Goal: Task Accomplishment & Management: Use online tool/utility

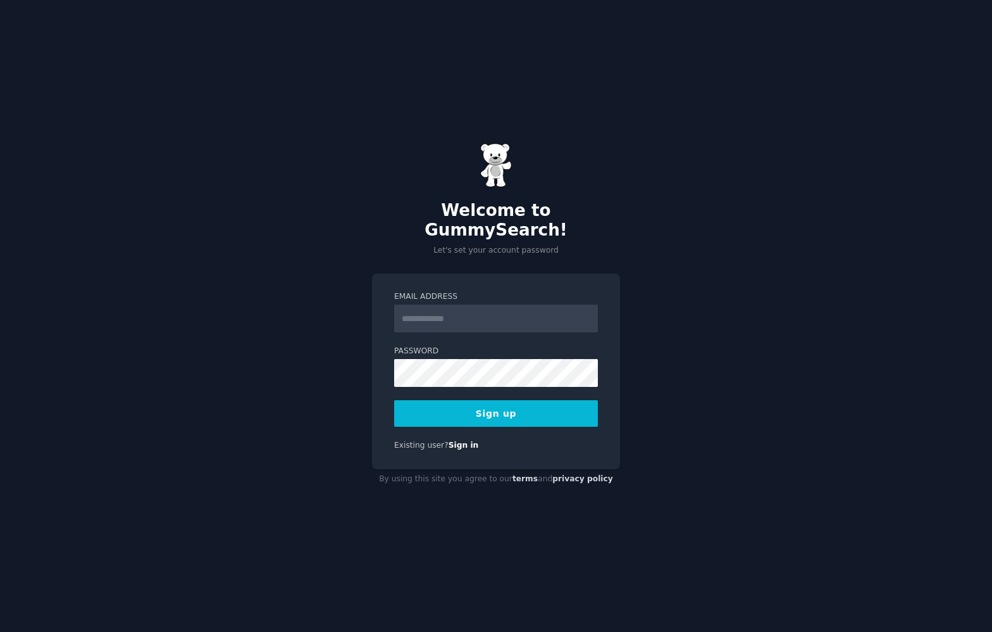
click at [431, 309] on input "Email Address" at bounding box center [496, 318] width 204 height 28
type input "**********"
click at [494, 403] on button "Sign up" at bounding box center [496, 413] width 204 height 27
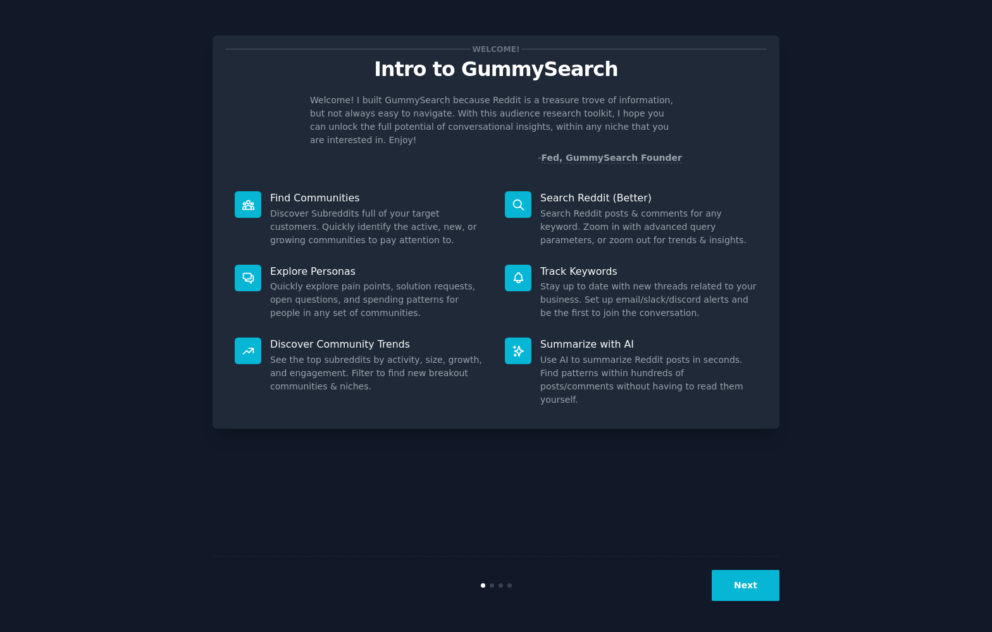
click at [656, 487] on div "Welcome! Intro to GummySearch Welcome! I built GummySearch because Reddit is a …" at bounding box center [496, 316] width 567 height 596
drag, startPoint x: 252, startPoint y: 187, endPoint x: 261, endPoint y: 187, distance: 9.5
click at [252, 198] on icon at bounding box center [248, 204] width 13 height 13
click at [742, 582] on button "Next" at bounding box center [746, 585] width 68 height 31
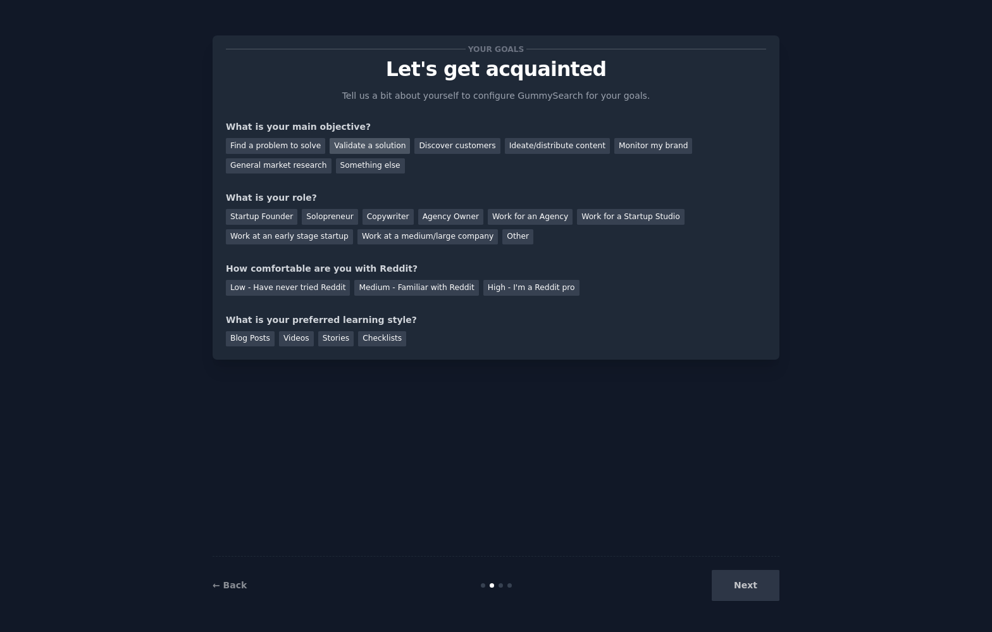
click at [363, 147] on div "Validate a solution" at bounding box center [370, 146] width 80 height 16
click at [280, 144] on div "Find a problem to solve" at bounding box center [275, 146] width 99 height 16
click at [355, 145] on div "Validate a solution" at bounding box center [370, 146] width 80 height 16
click at [259, 218] on div "Startup Founder" at bounding box center [262, 217] width 72 height 16
click at [279, 286] on div "Low - Have never tried Reddit" at bounding box center [288, 288] width 124 height 16
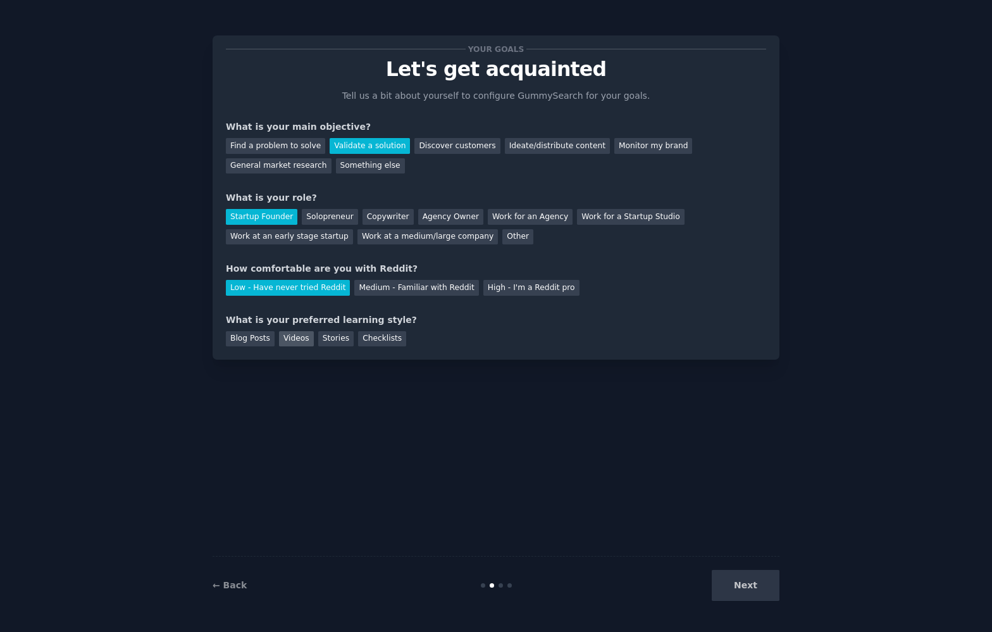
click at [291, 340] on div "Videos" at bounding box center [296, 339] width 35 height 16
click at [739, 584] on button "Next" at bounding box center [746, 585] width 68 height 31
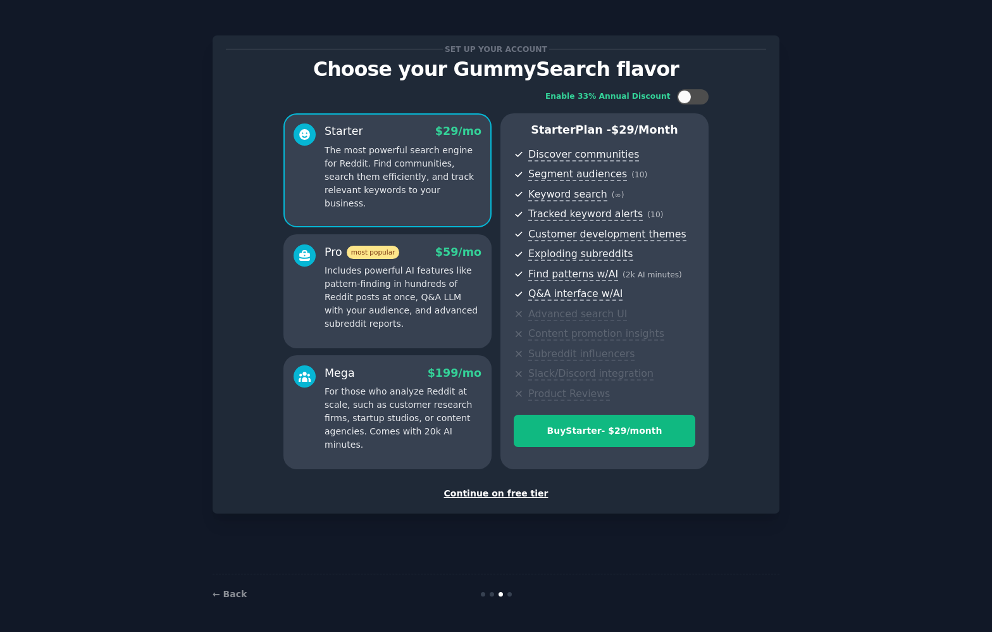
click at [490, 494] on div "Continue on free tier" at bounding box center [496, 493] width 540 height 13
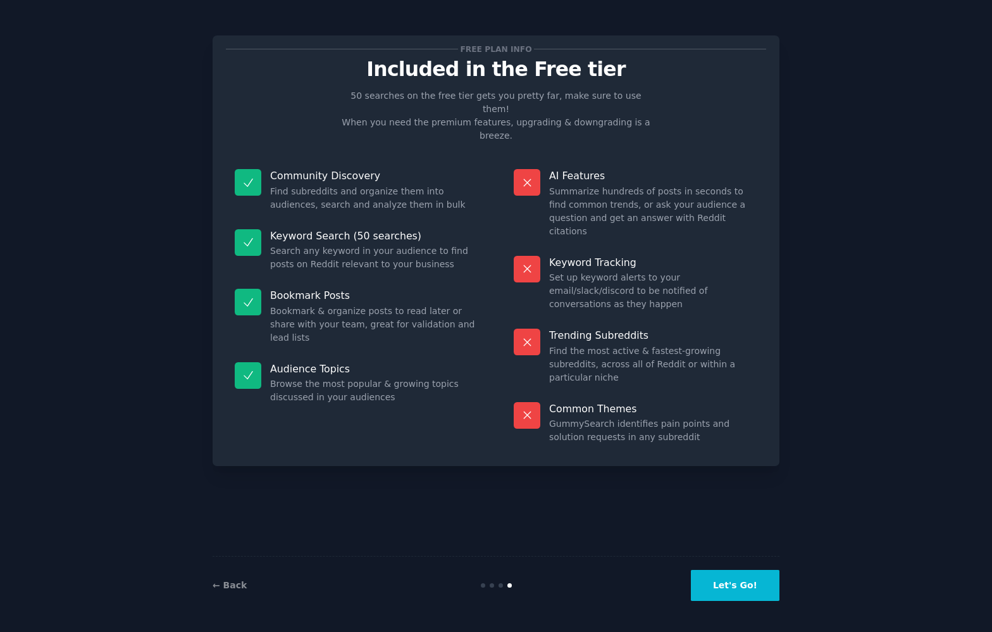
click at [733, 579] on button "Let's Go!" at bounding box center [735, 585] width 89 height 31
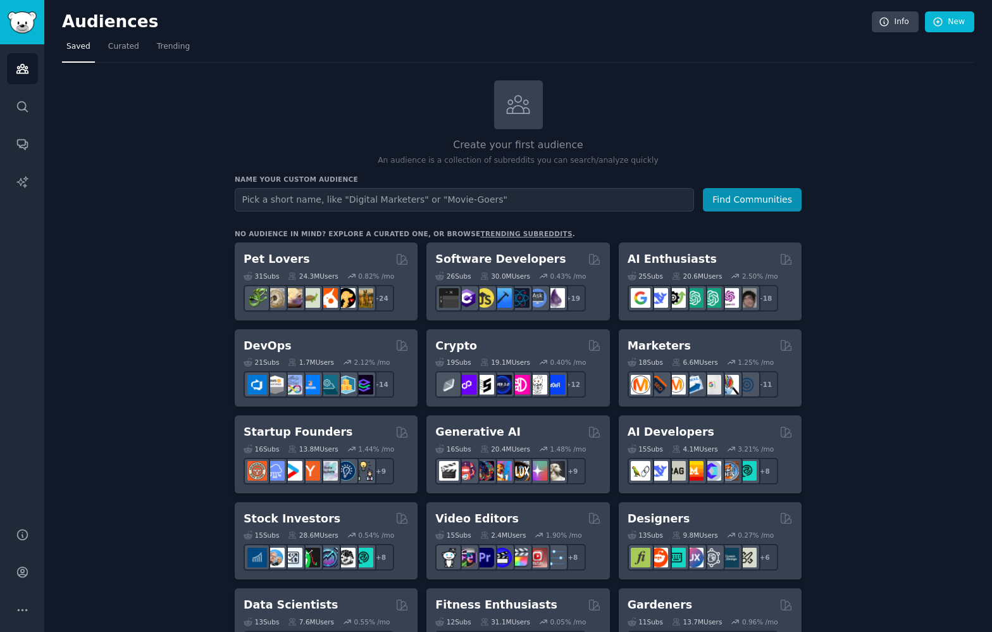
click at [253, 197] on input "text" at bounding box center [464, 199] width 459 height 23
type input "public relations"
click at [173, 46] on span "Trending" at bounding box center [173, 46] width 33 height 11
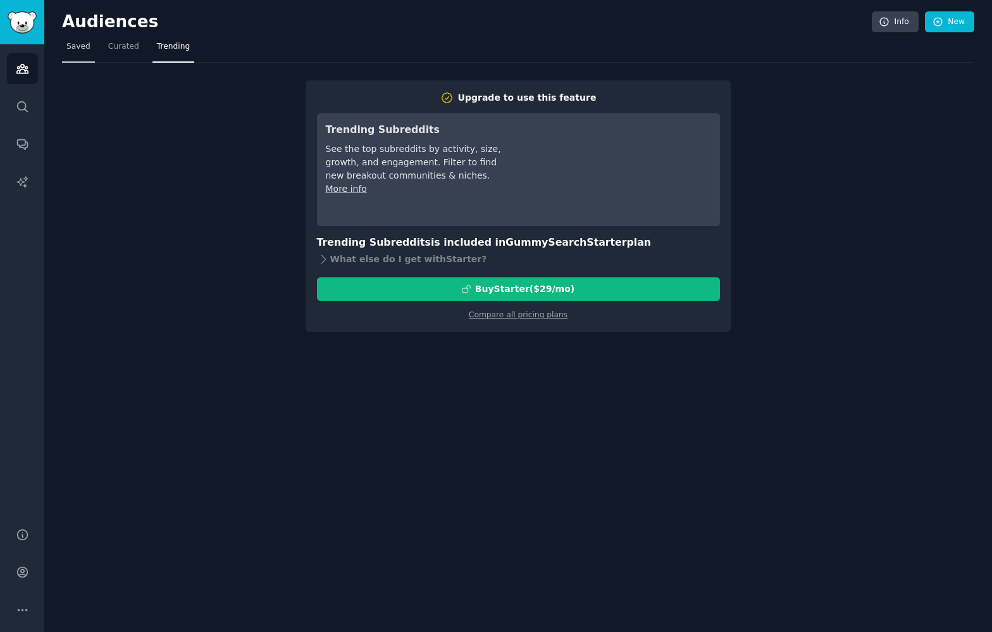
click at [77, 43] on span "Saved" at bounding box center [78, 46] width 24 height 11
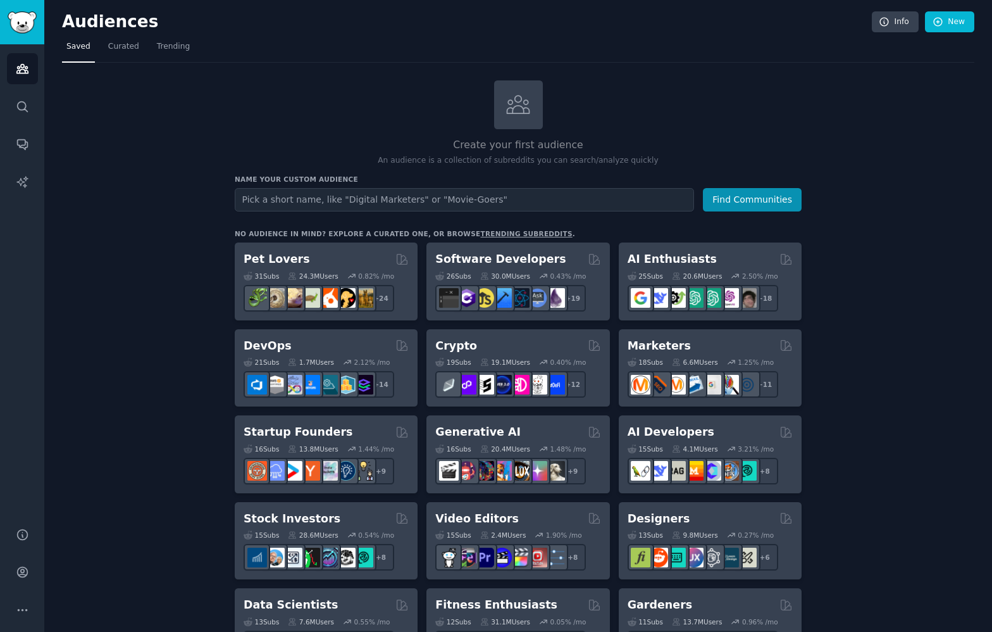
click at [272, 197] on input "text" at bounding box center [464, 199] width 459 height 23
type input "public relations"
click at [703, 188] on button "Find Communities" at bounding box center [752, 199] width 99 height 23
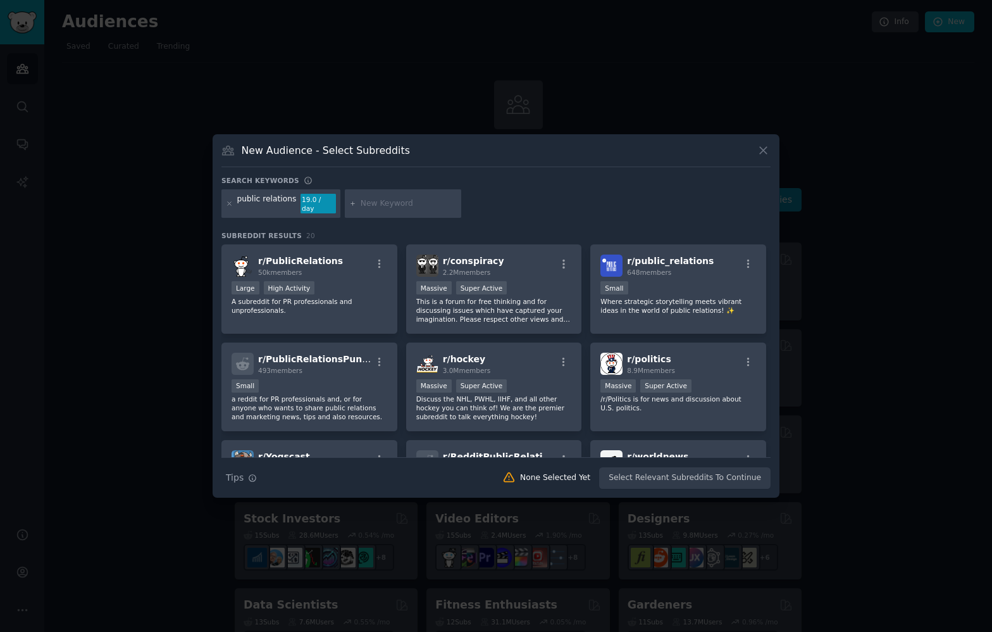
click at [367, 203] on input "text" at bounding box center [409, 203] width 96 height 11
type input "journalist database"
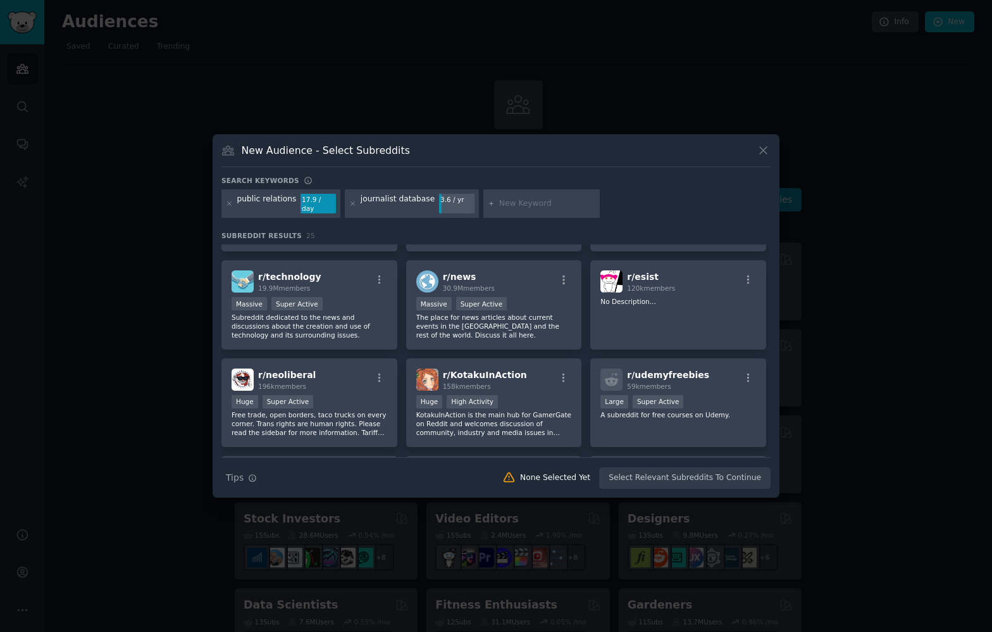
scroll to position [389, 0]
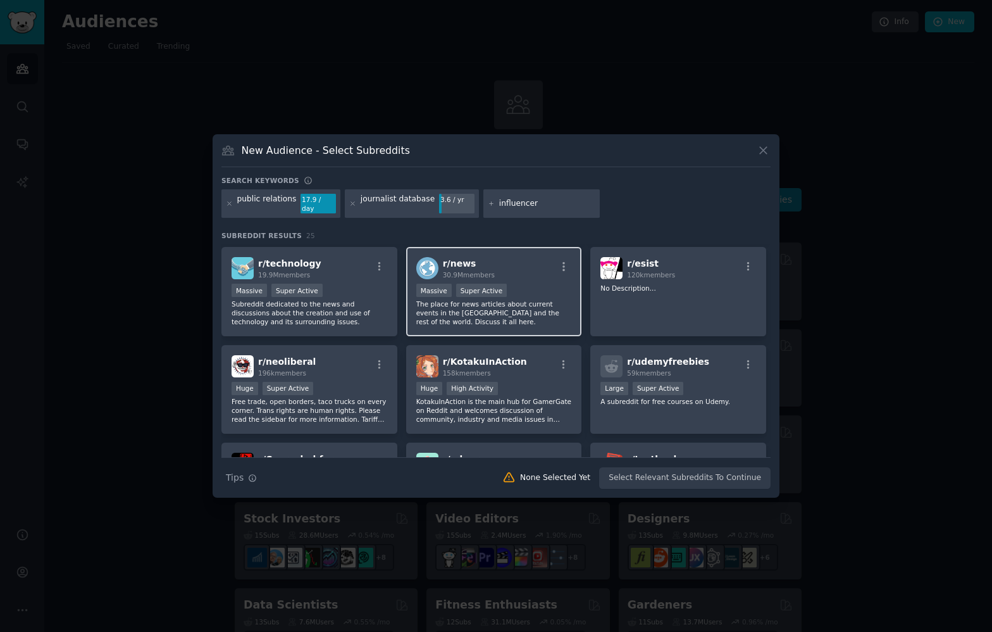
type input "influencers"
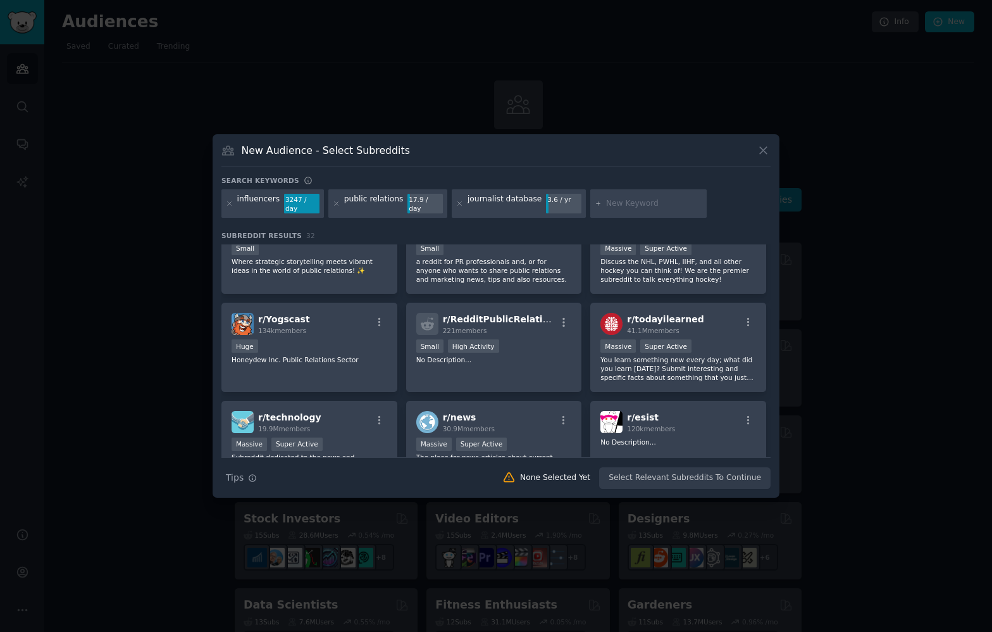
scroll to position [334, 0]
